Goal: Task Accomplishment & Management: Use online tool/utility

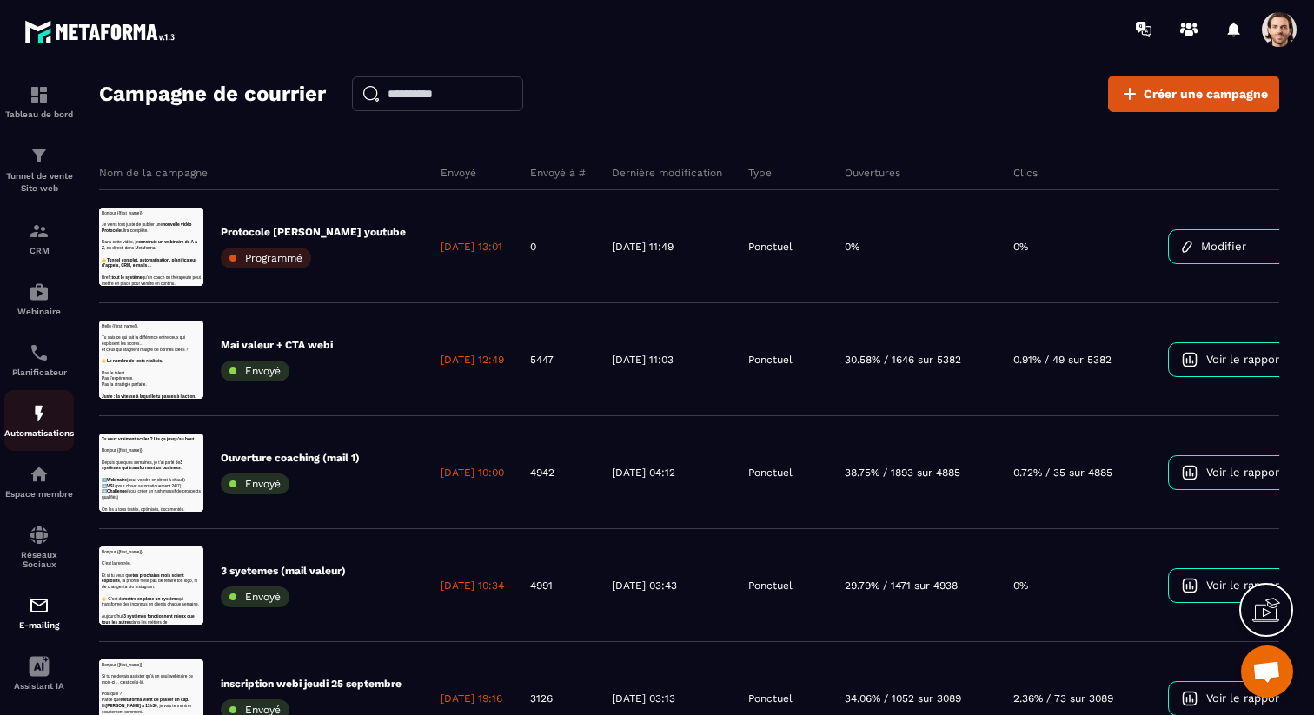
click at [49, 423] on img at bounding box center [39, 413] width 21 height 21
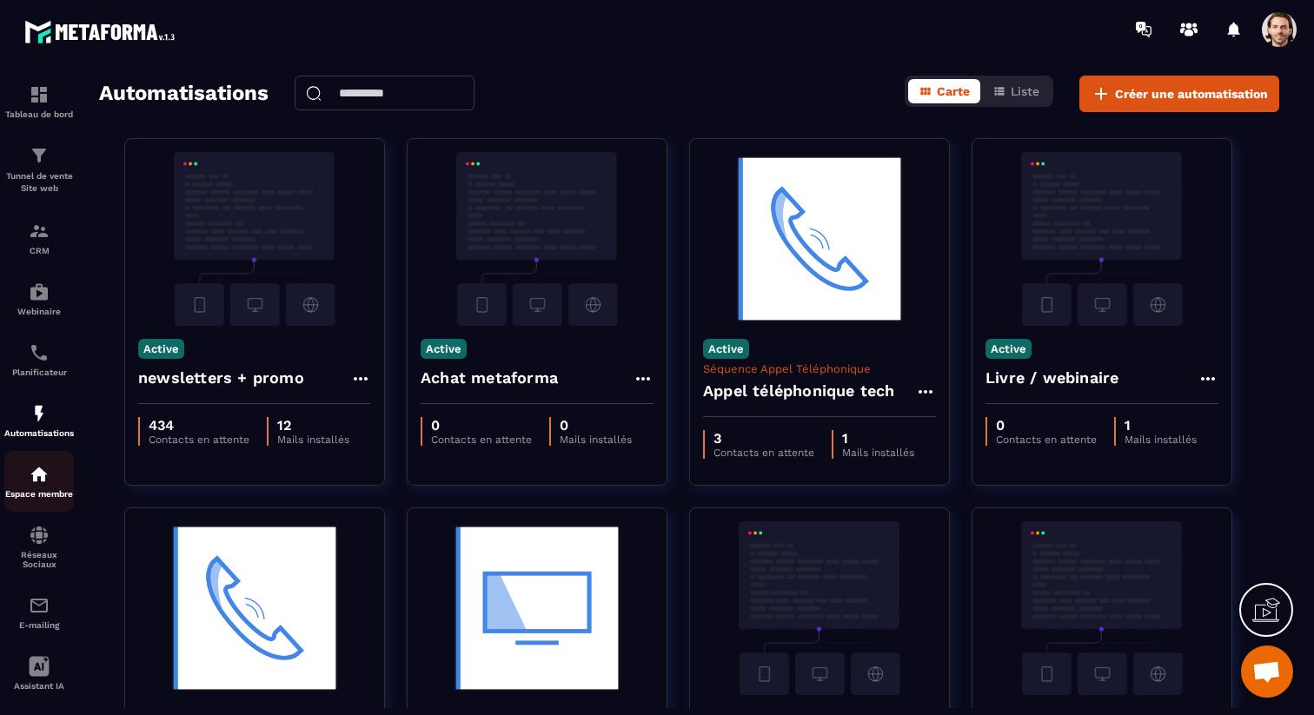
click at [43, 473] on img at bounding box center [39, 474] width 21 height 21
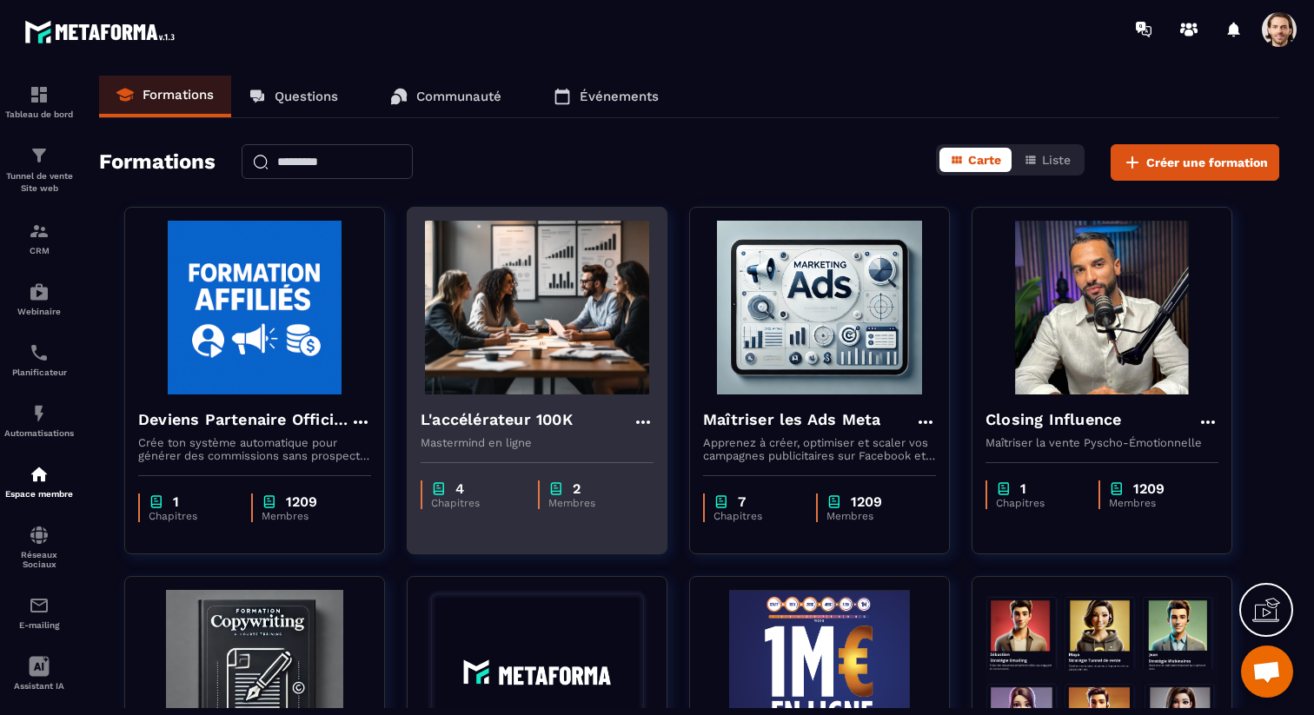
scroll to position [30, 0]
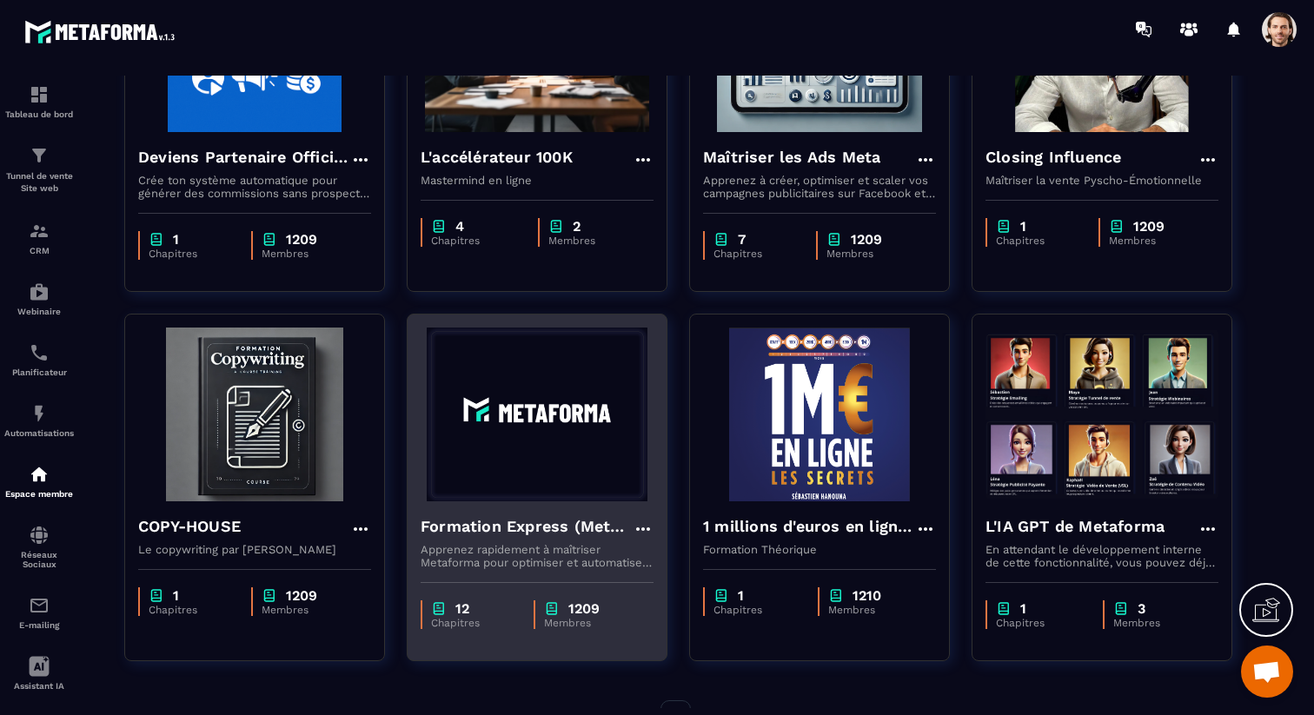
click at [571, 539] on div "Formation Express (Metaforma)" at bounding box center [537, 528] width 233 height 29
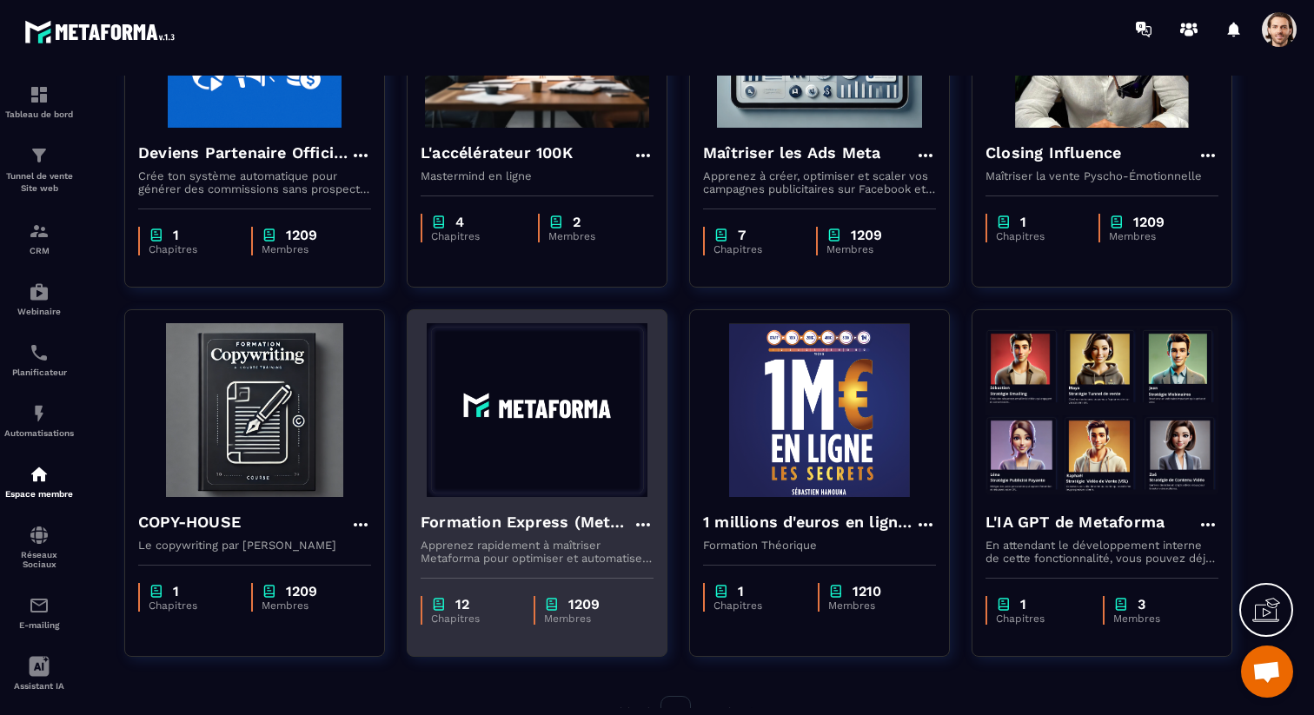
scroll to position [269, 0]
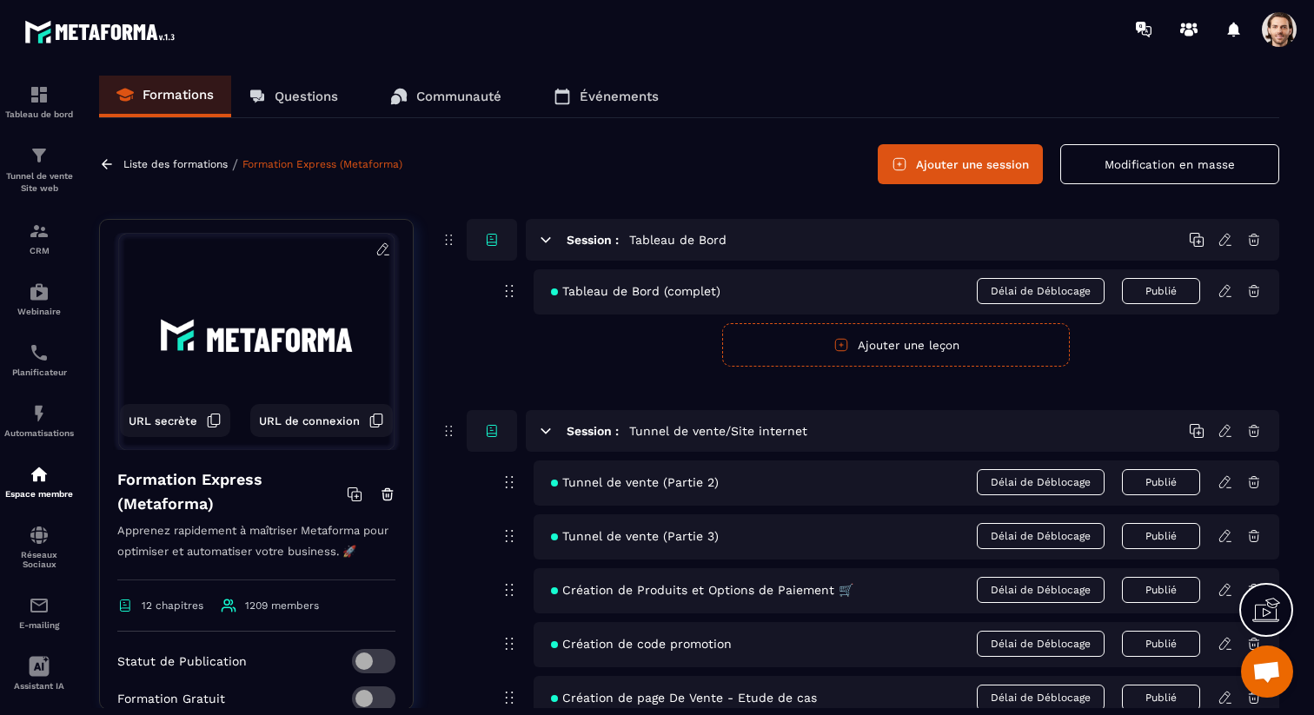
click at [932, 157] on button "Ajouter une session" at bounding box center [960, 164] width 165 height 40
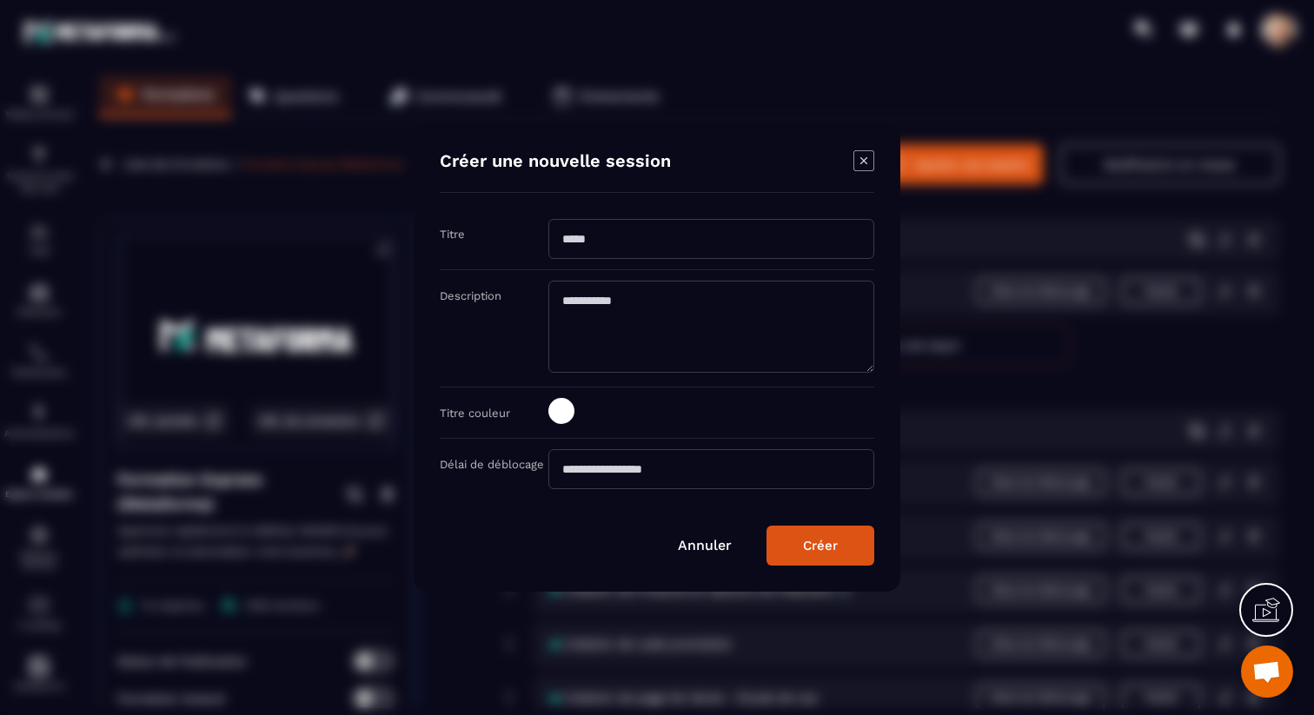
click at [763, 233] on input "Modal window" at bounding box center [711, 239] width 326 height 40
type input "*"
type input "**********"
click at [834, 541] on div "Créer" at bounding box center [820, 546] width 35 height 16
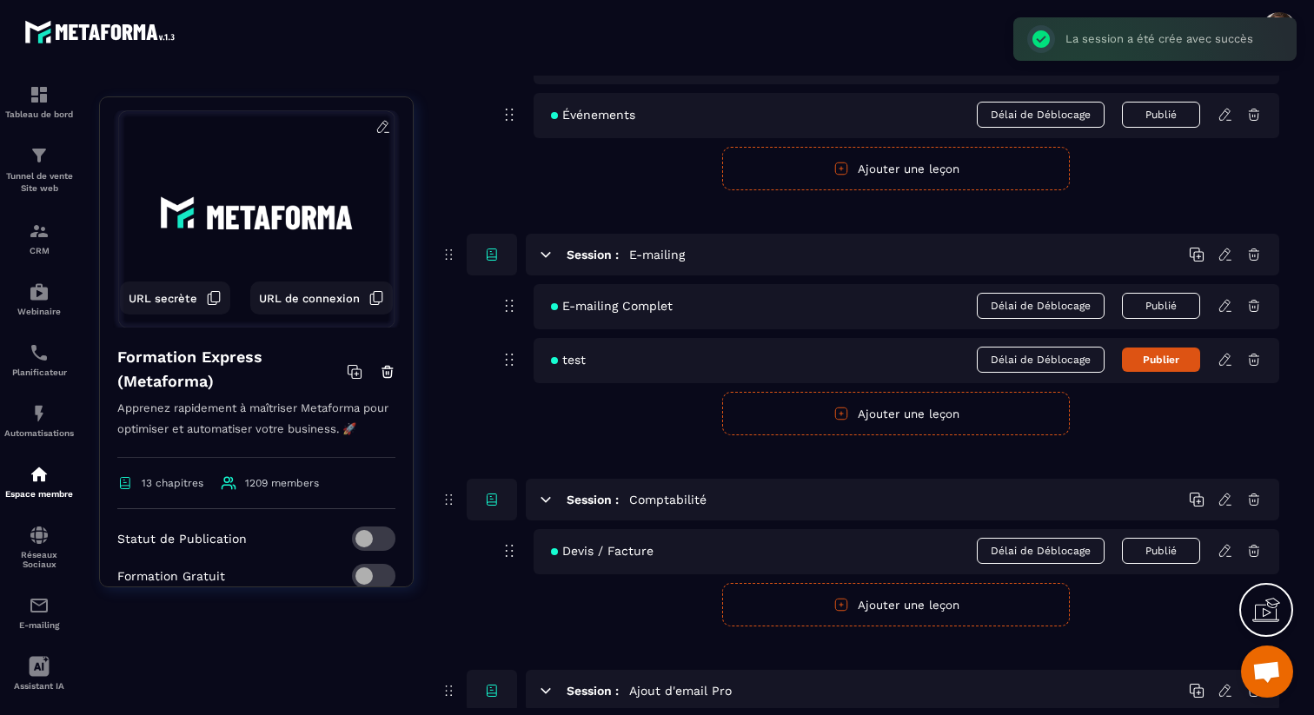
scroll to position [2934, 0]
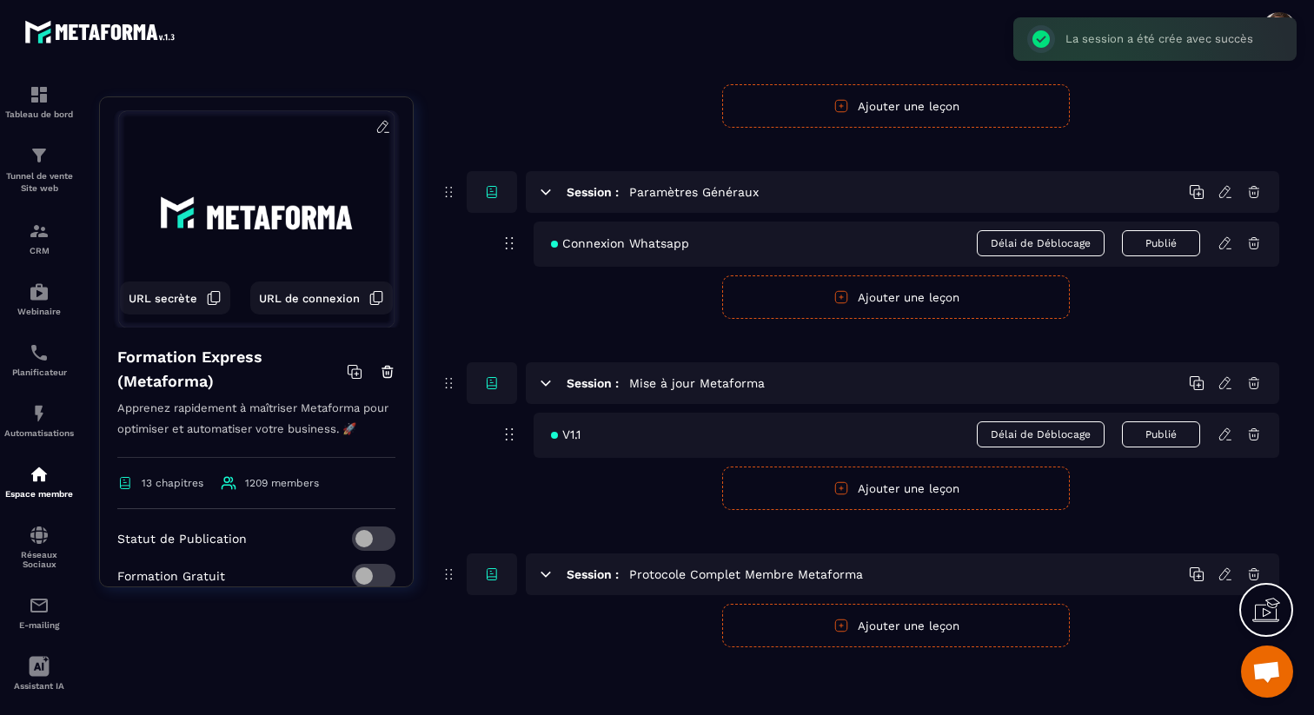
click at [869, 623] on button "Ajouter une leçon" at bounding box center [896, 625] width 348 height 43
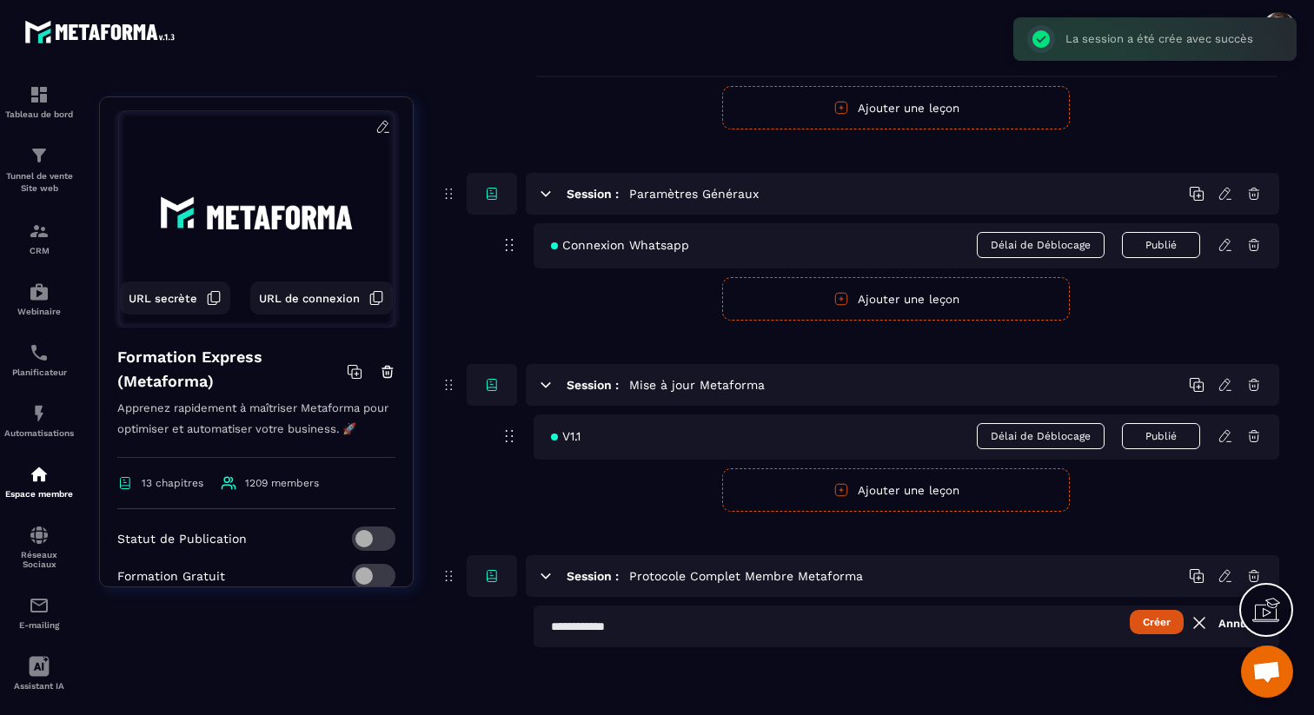
click at [674, 624] on input "text" at bounding box center [907, 627] width 746 height 42
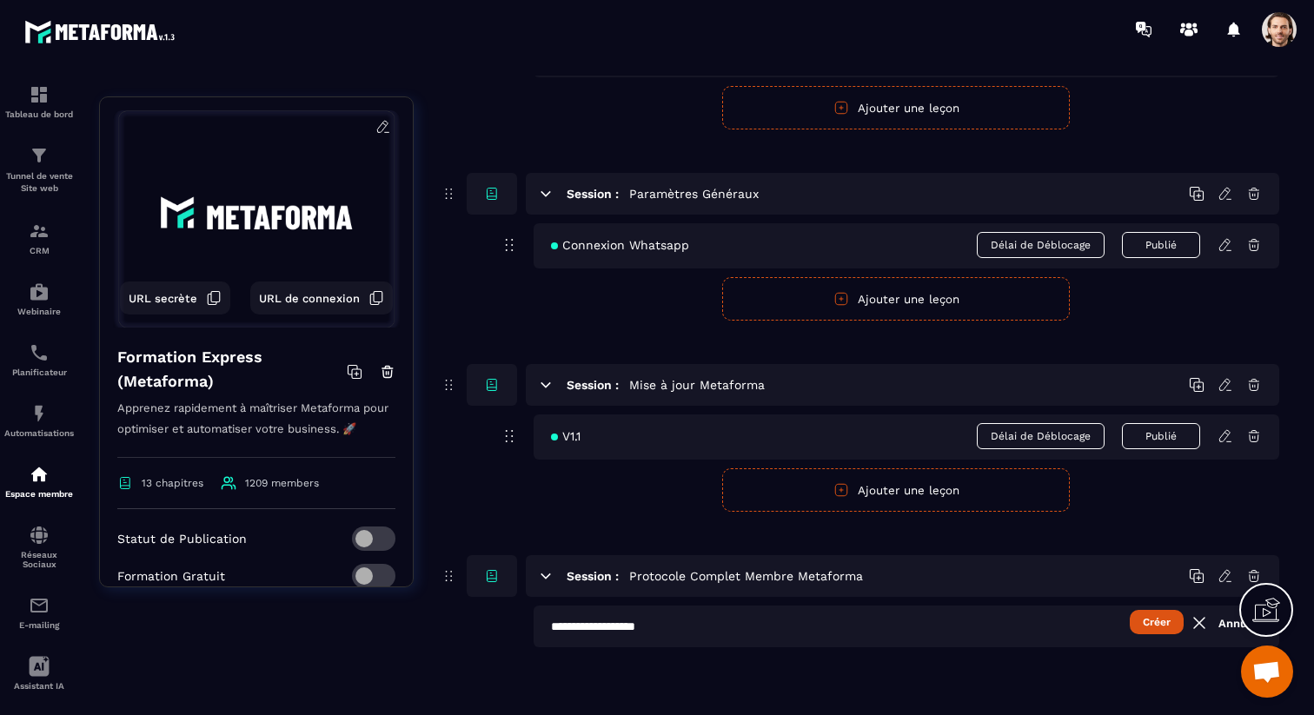
type input "**********"
click at [1151, 620] on button "Créer" at bounding box center [1157, 622] width 54 height 24
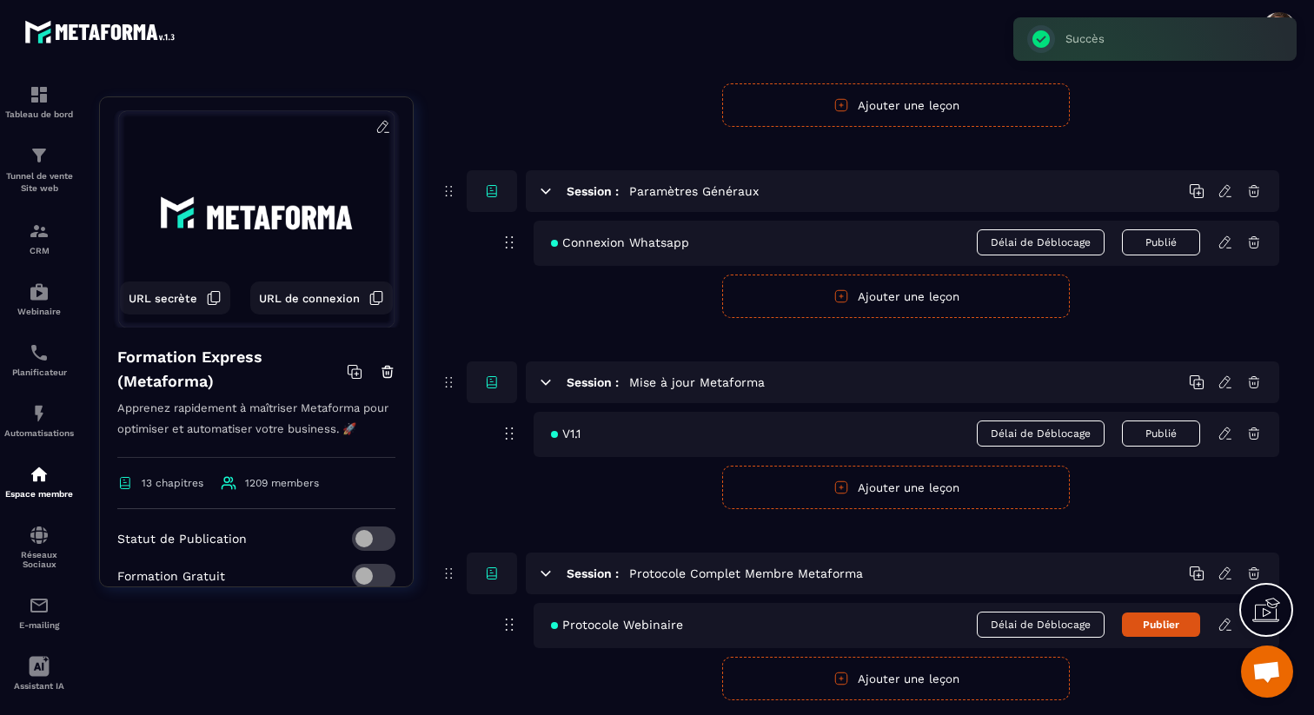
click at [1153, 627] on button "Publier" at bounding box center [1161, 625] width 78 height 24
click at [1225, 629] on icon at bounding box center [1224, 624] width 10 height 11
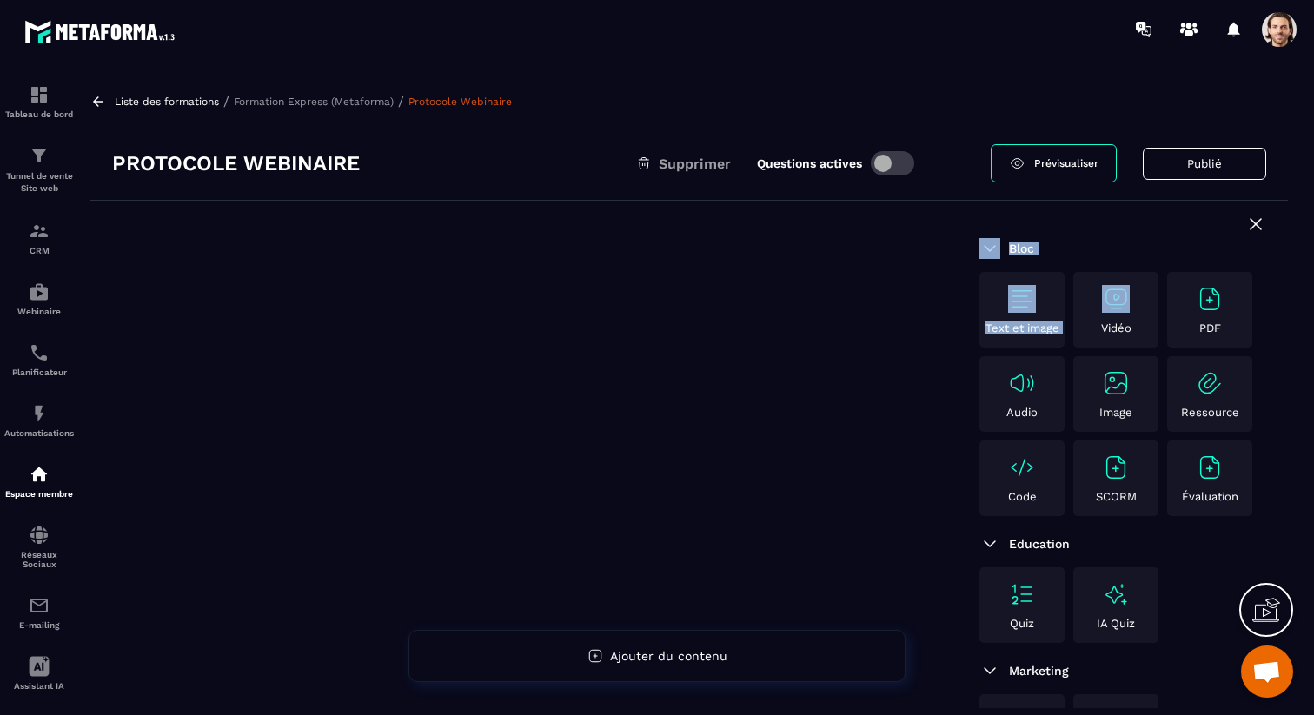
drag, startPoint x: 1109, startPoint y: 311, endPoint x: 716, endPoint y: 287, distance: 393.5
click at [704, 287] on div "Bloc Text et image Vidéo PDF Audio Image Ressource Code SCORM Évaluation Educat…" at bounding box center [688, 521] width 1197 height 640
click at [1136, 292] on div "Vidéo" at bounding box center [1116, 310] width 76 height 50
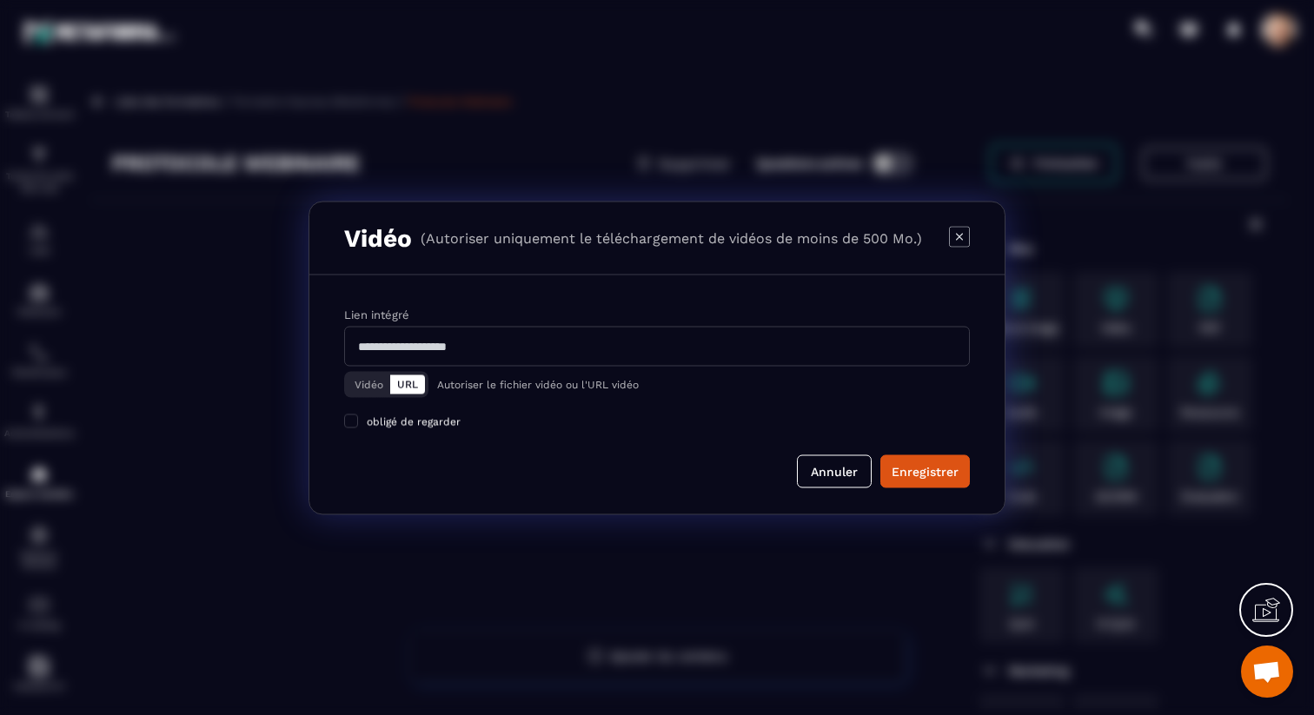
click at [494, 337] on input "Modal window" at bounding box center [657, 346] width 626 height 40
paste input "**********"
type input "**********"
click at [900, 474] on div "Enregistrer" at bounding box center [925, 470] width 67 height 17
